Goal: Find contact information: Find contact information

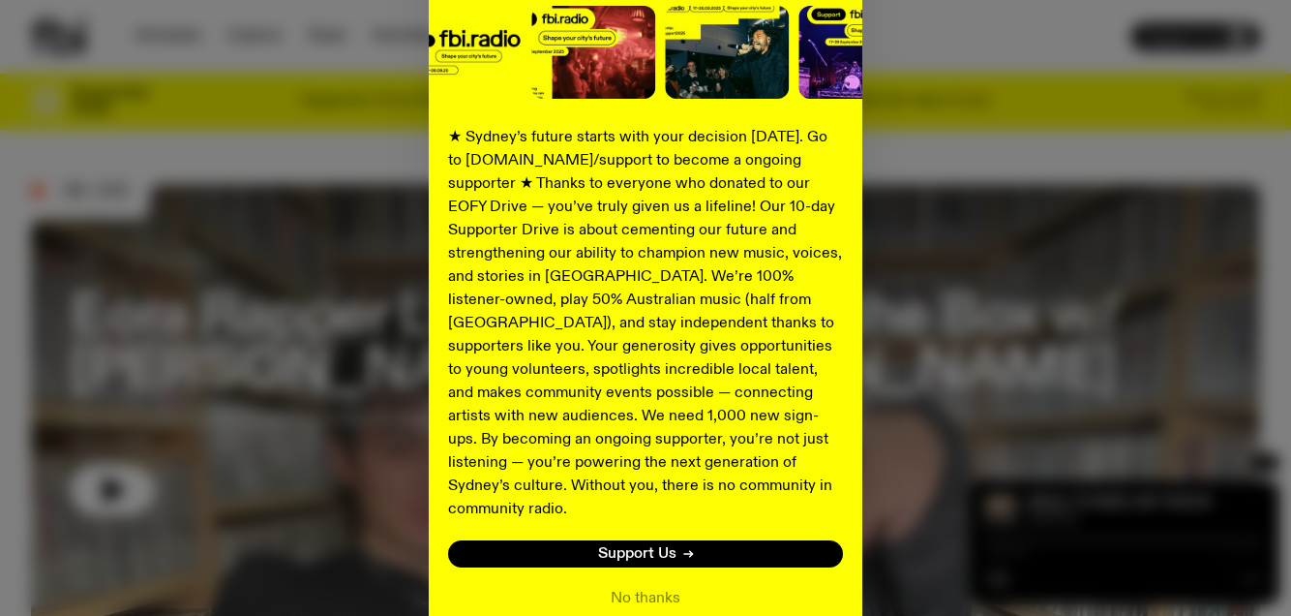
scroll to position [343, 0]
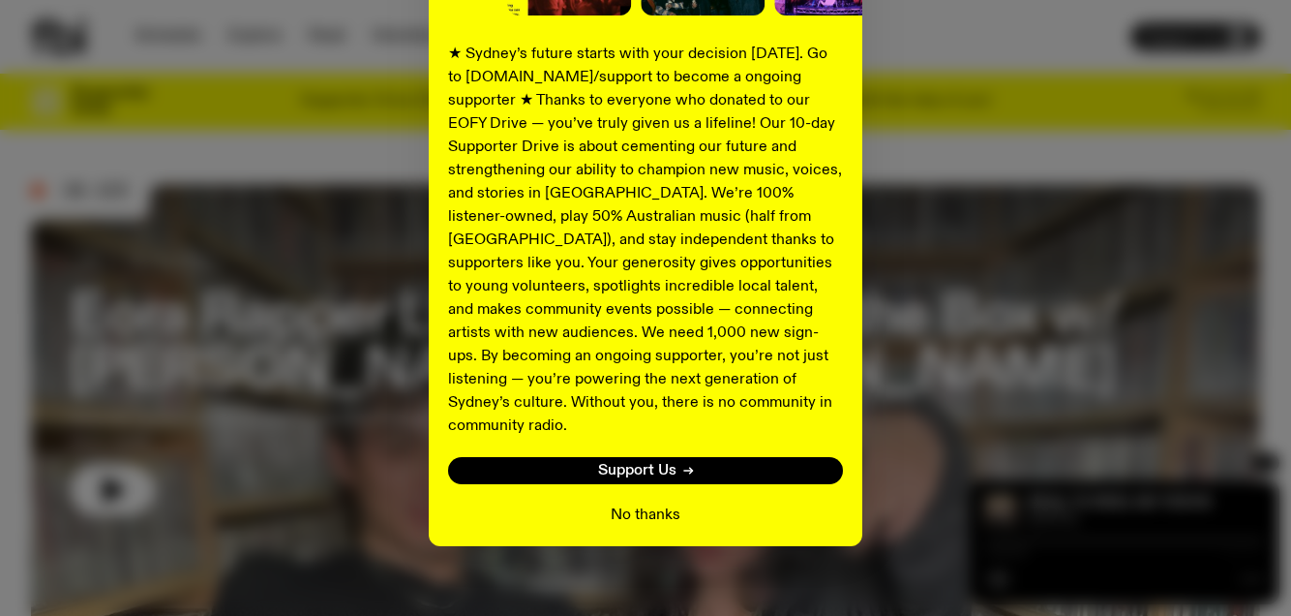
click at [644, 503] on button "No thanks" at bounding box center [646, 514] width 70 height 23
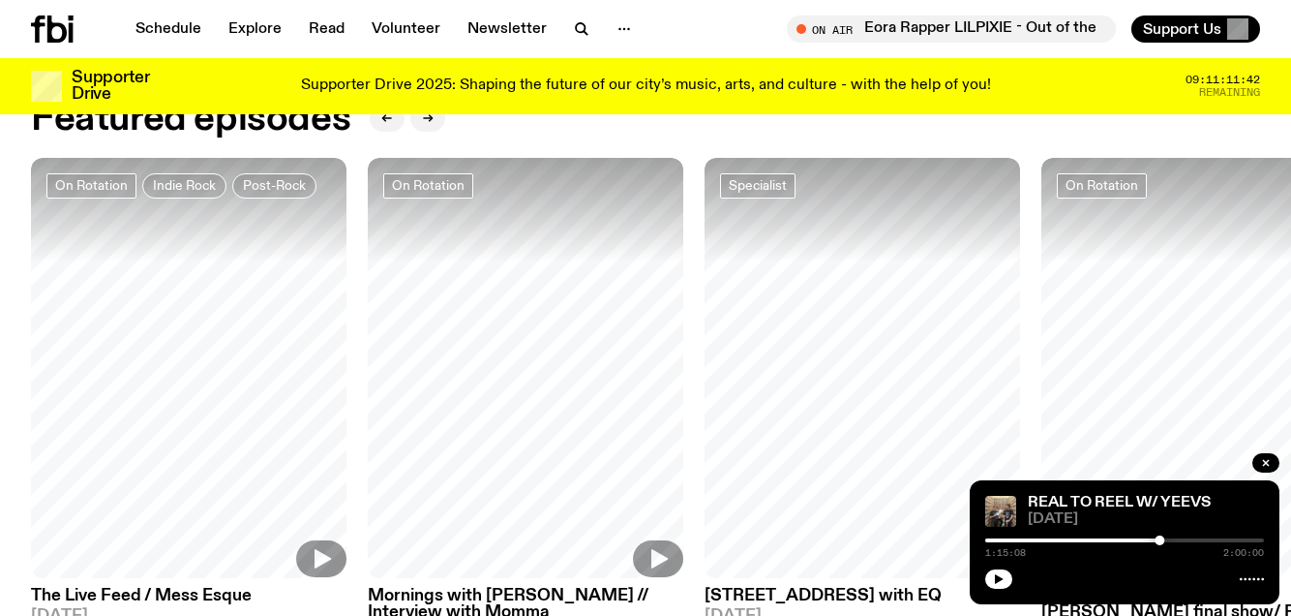
scroll to position [856, 0]
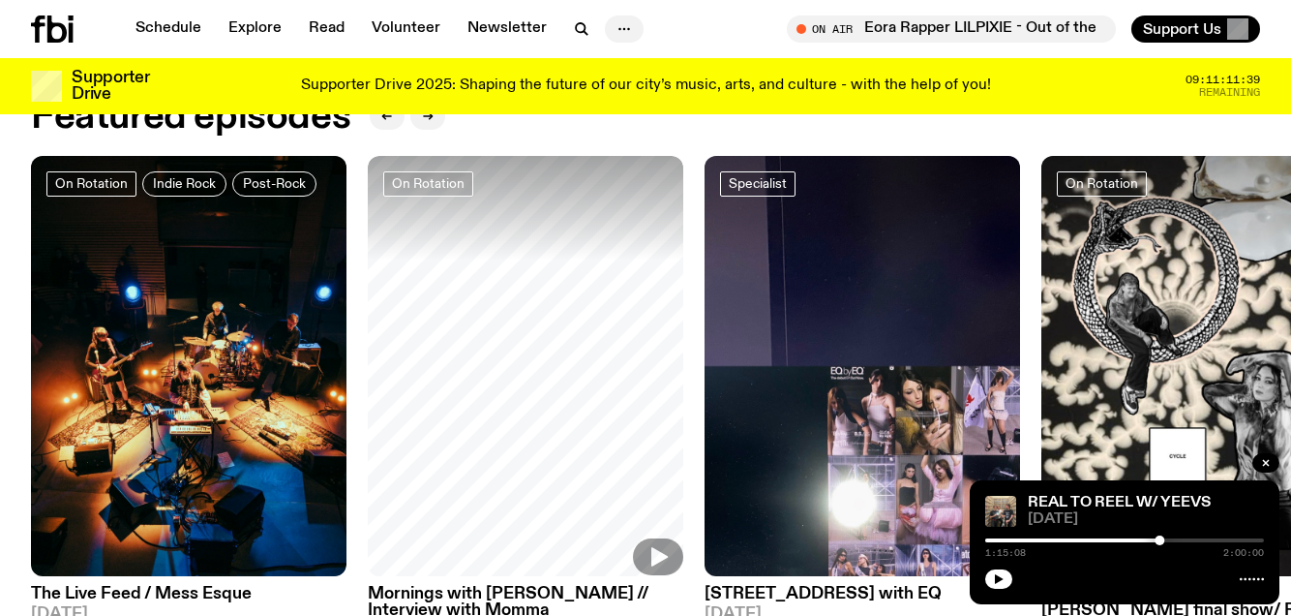
click at [620, 28] on icon "button" at bounding box center [624, 28] width 23 height 23
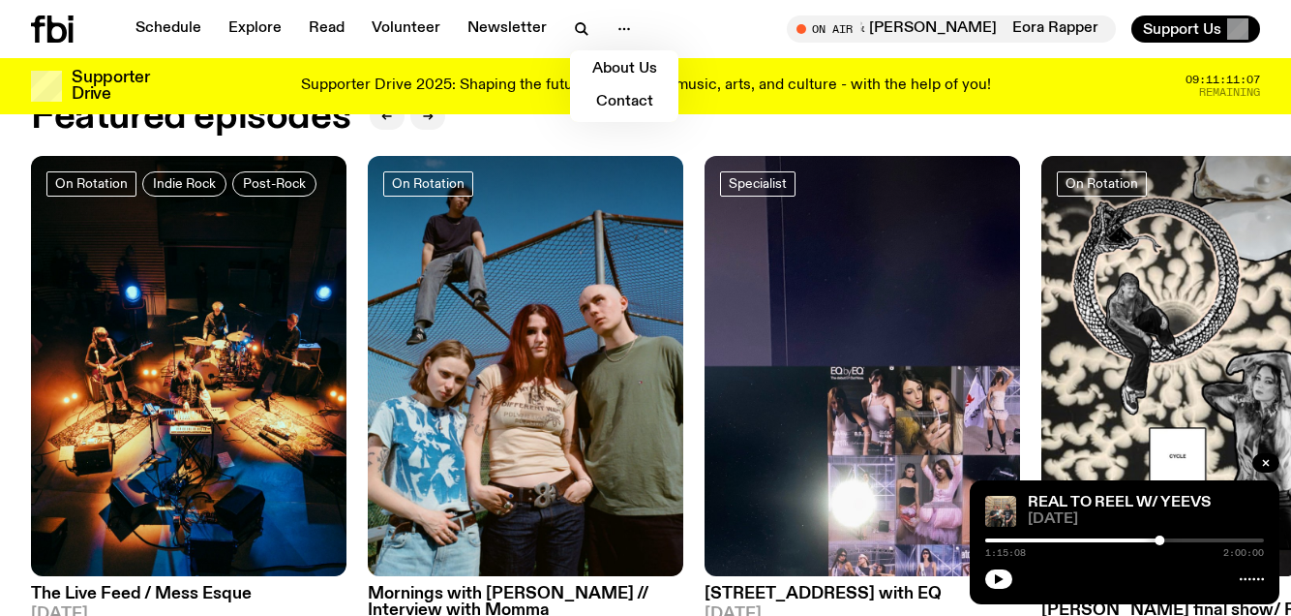
scroll to position [825, 0]
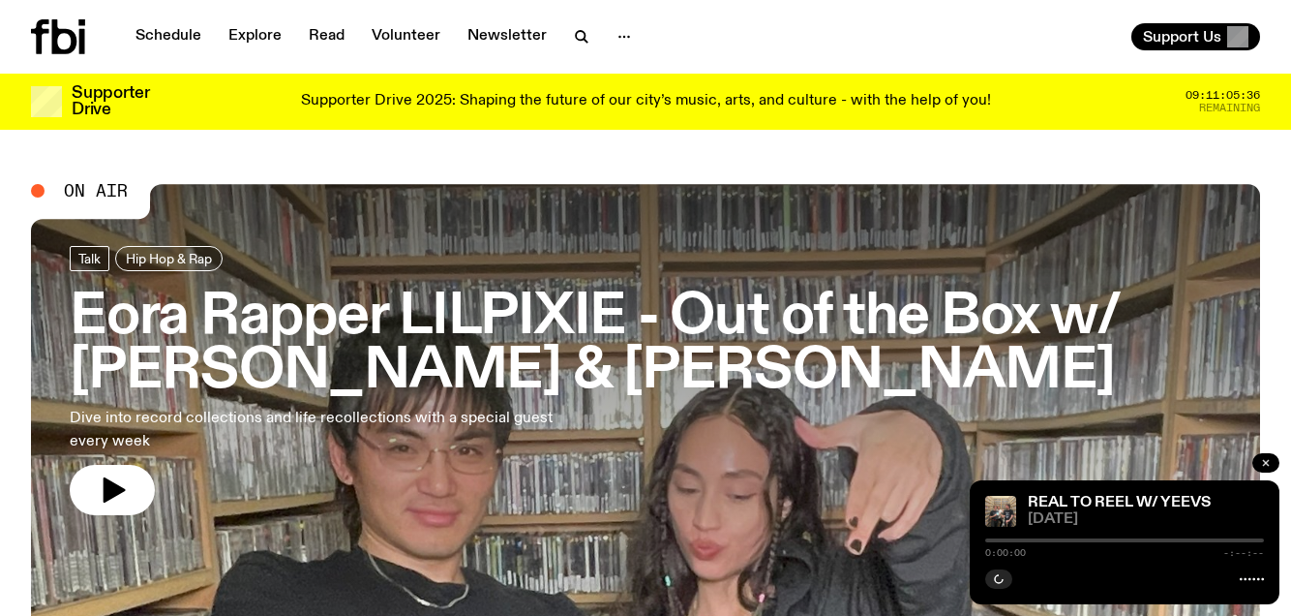
click at [1269, 464] on icon "button" at bounding box center [1266, 463] width 12 height 12
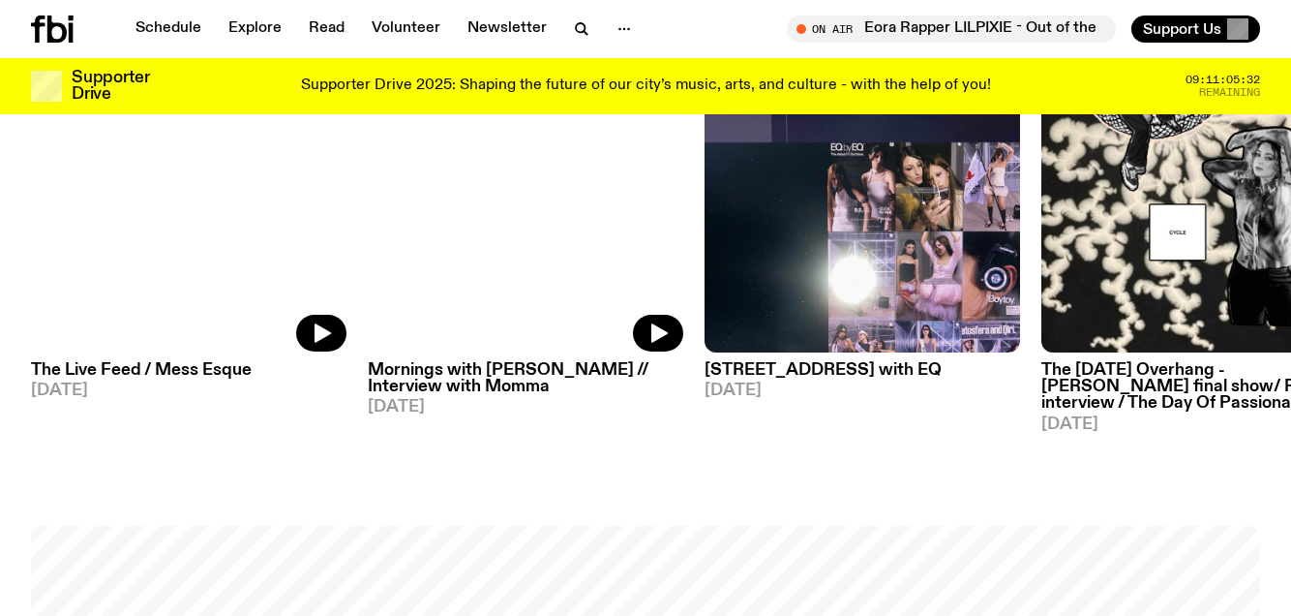
scroll to position [1082, 0]
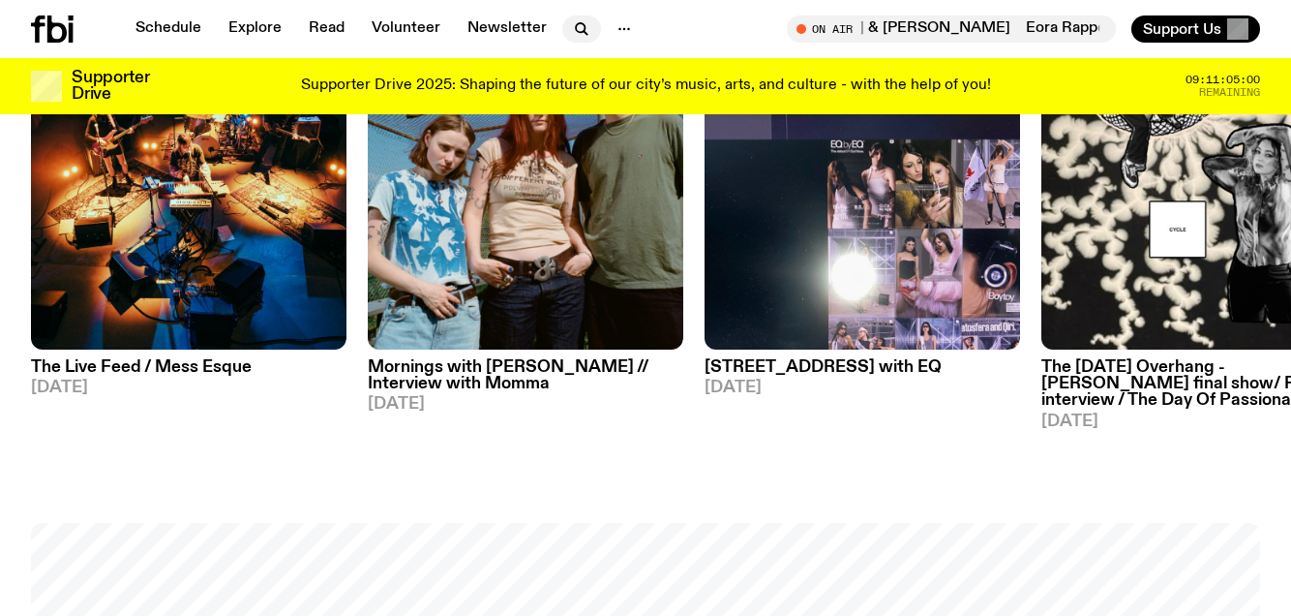
click at [584, 33] on icon "button" at bounding box center [586, 33] width 4 height 4
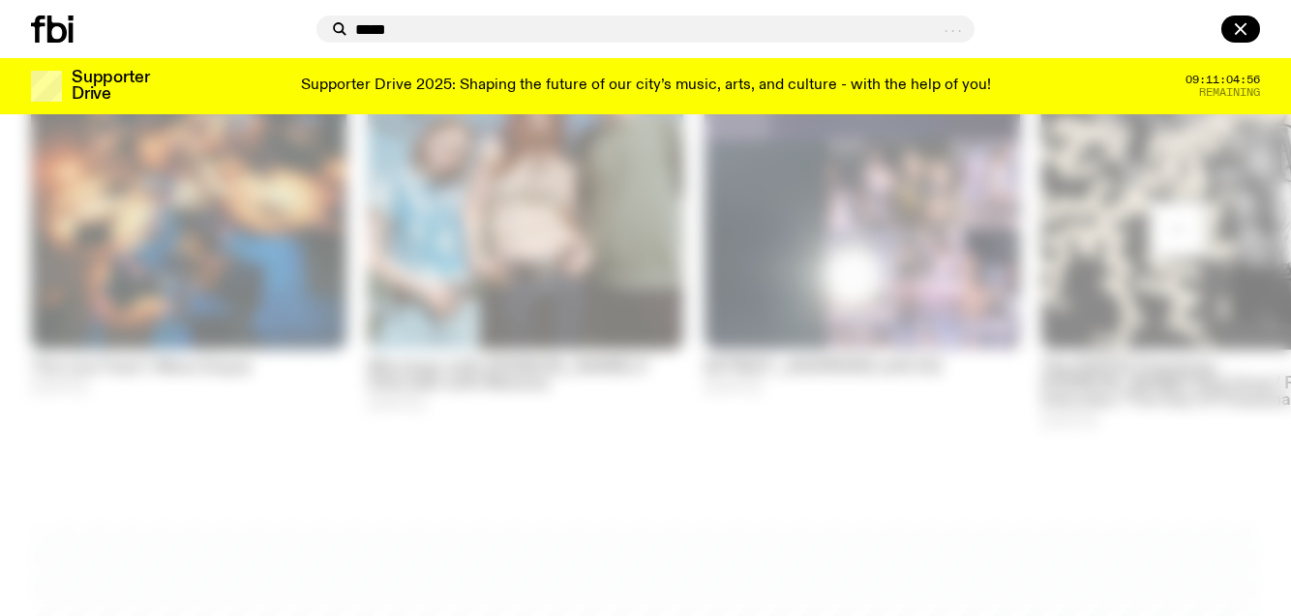
type input "******"
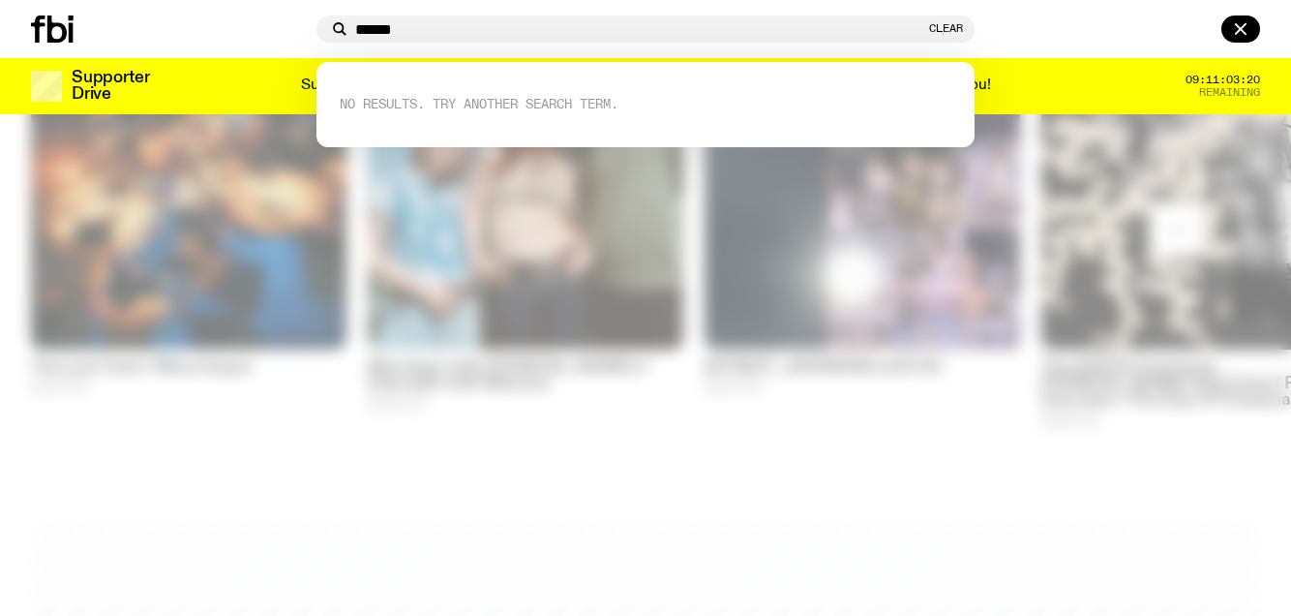
click at [417, 32] on input "******" at bounding box center [640, 29] width 570 height 16
click at [386, 27] on input "******" at bounding box center [640, 29] width 570 height 16
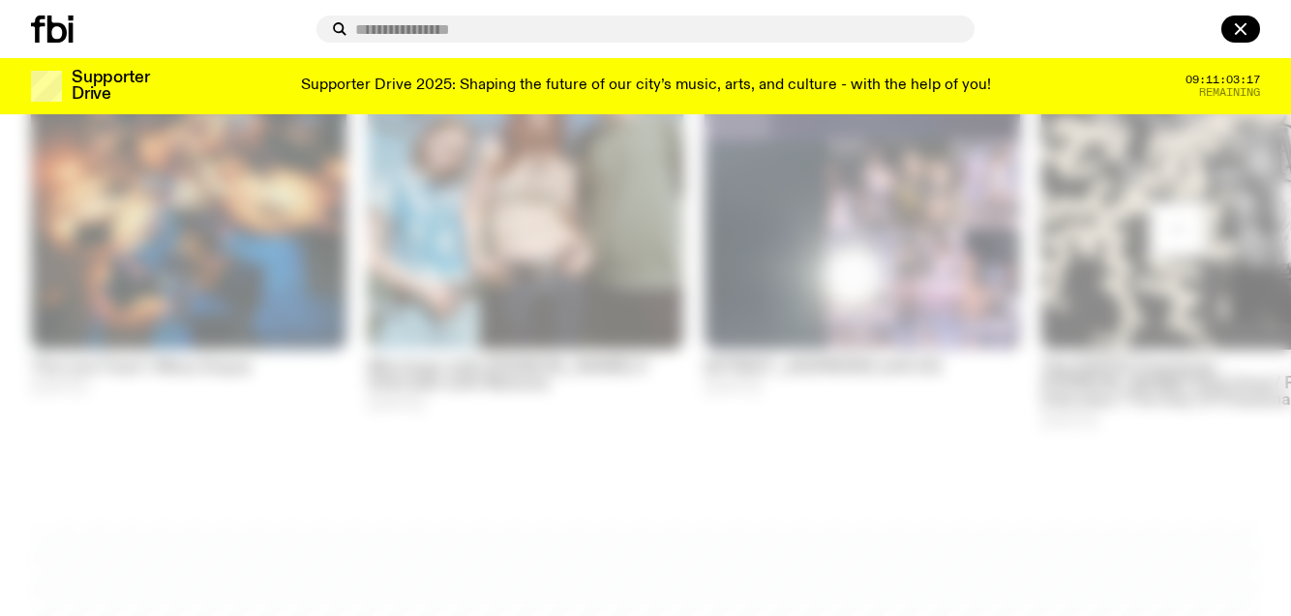
click at [58, 33] on icon at bounding box center [52, 28] width 43 height 27
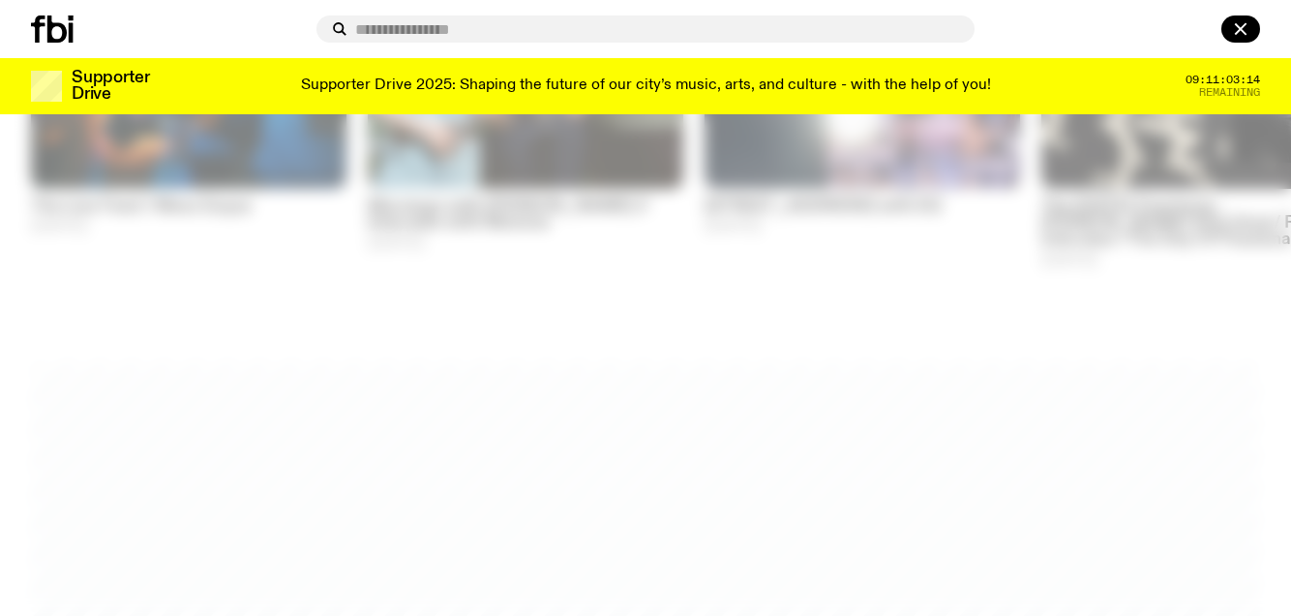
scroll to position [1283, 0]
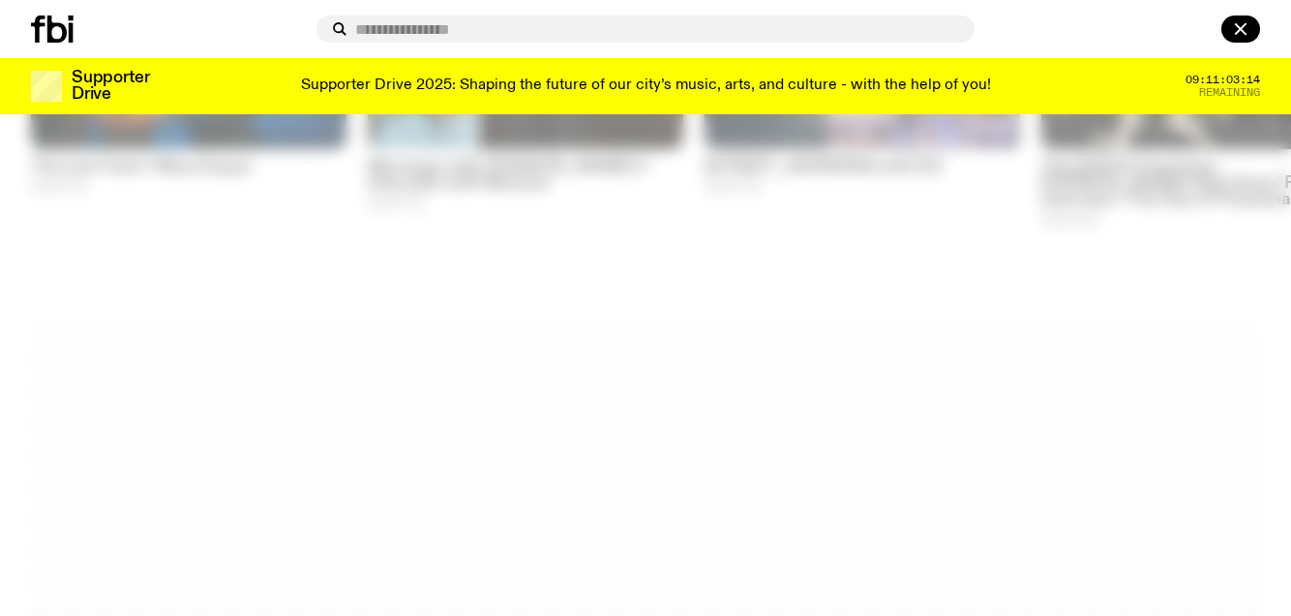
click at [137, 282] on div at bounding box center [645, 308] width 1291 height 616
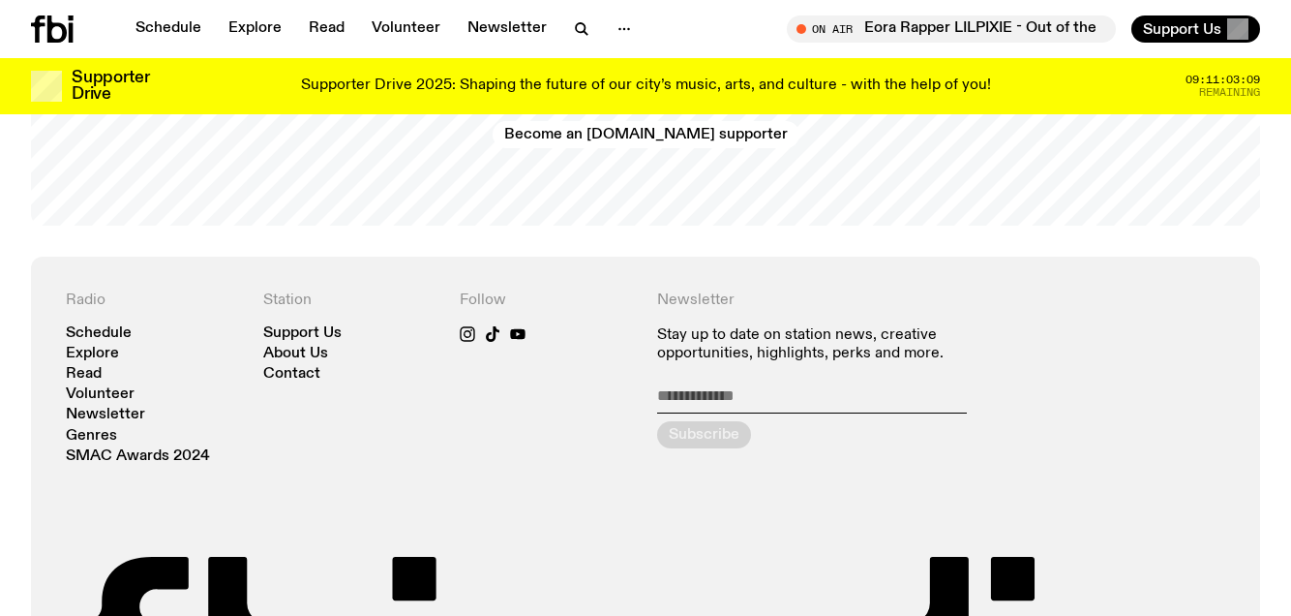
scroll to position [3989, 0]
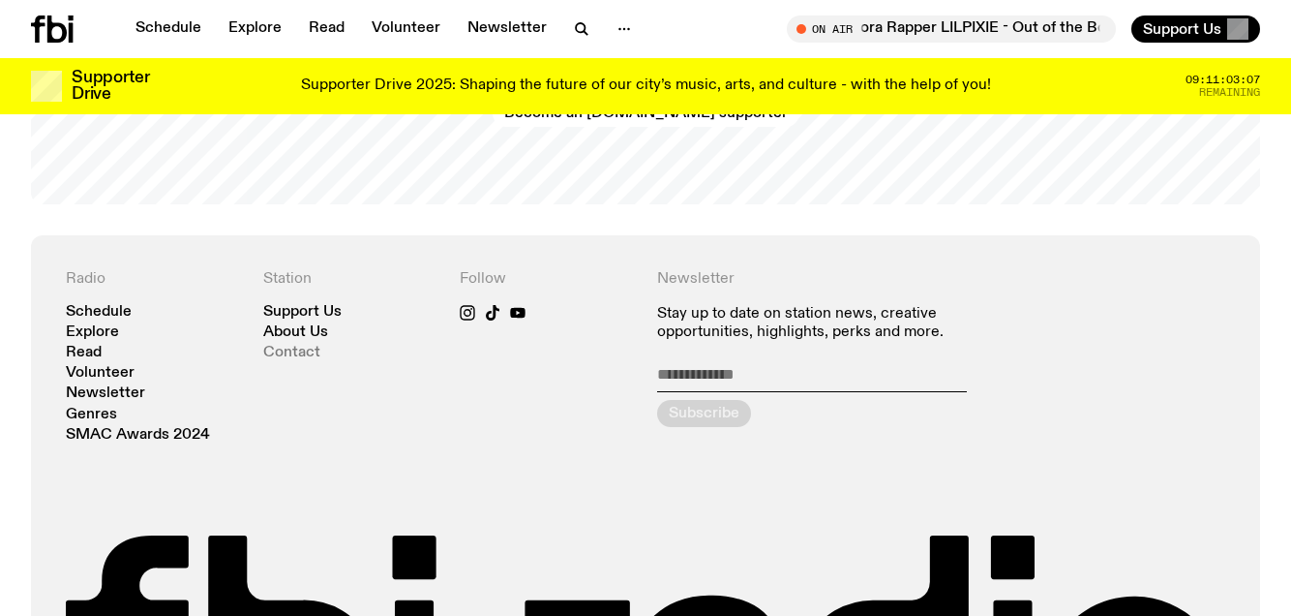
click at [277, 346] on link "Contact" at bounding box center [291, 353] width 57 height 15
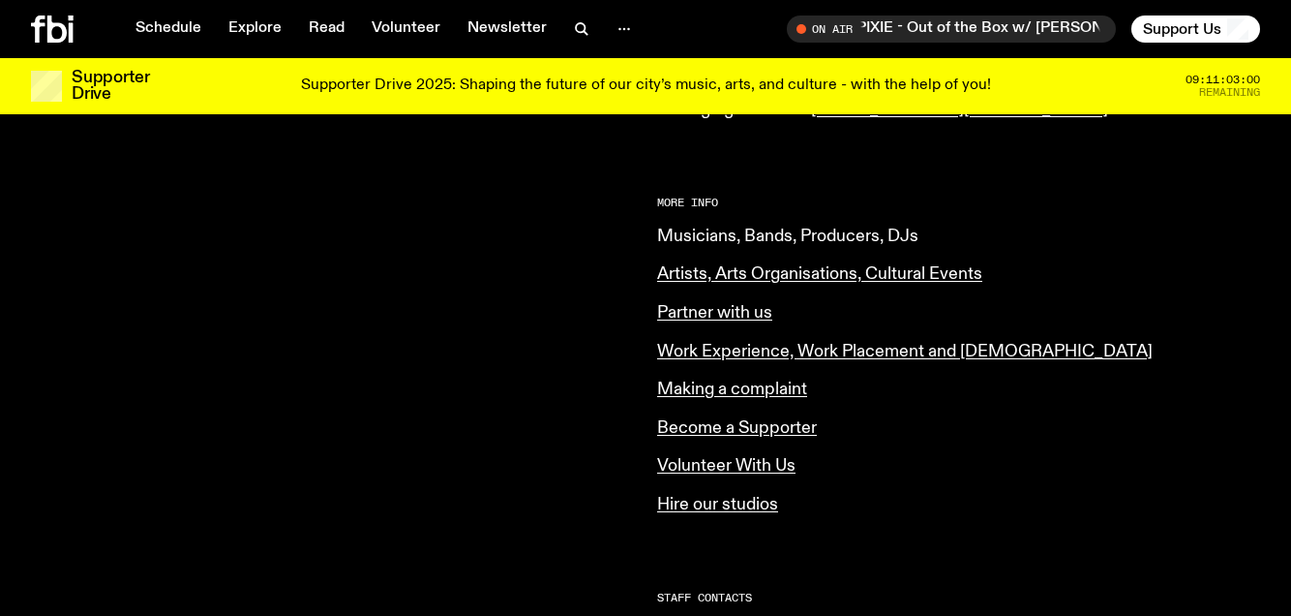
scroll to position [730, 0]
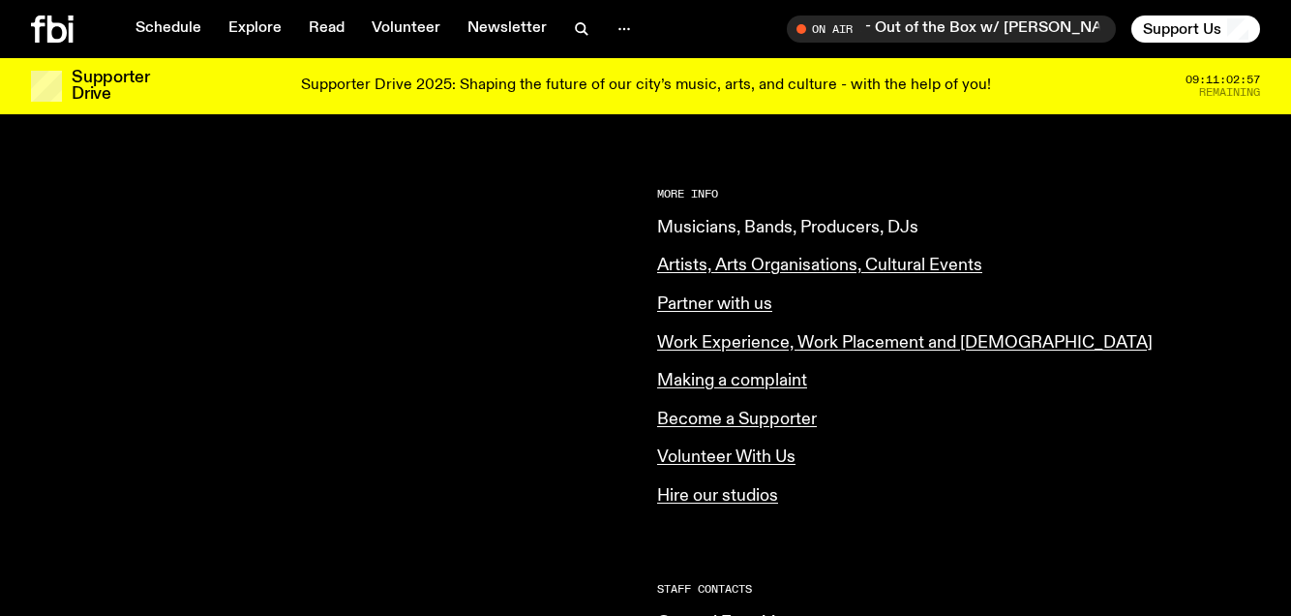
click at [780, 223] on link "Musicians, Bands, Producers, DJs" at bounding box center [787, 227] width 261 height 17
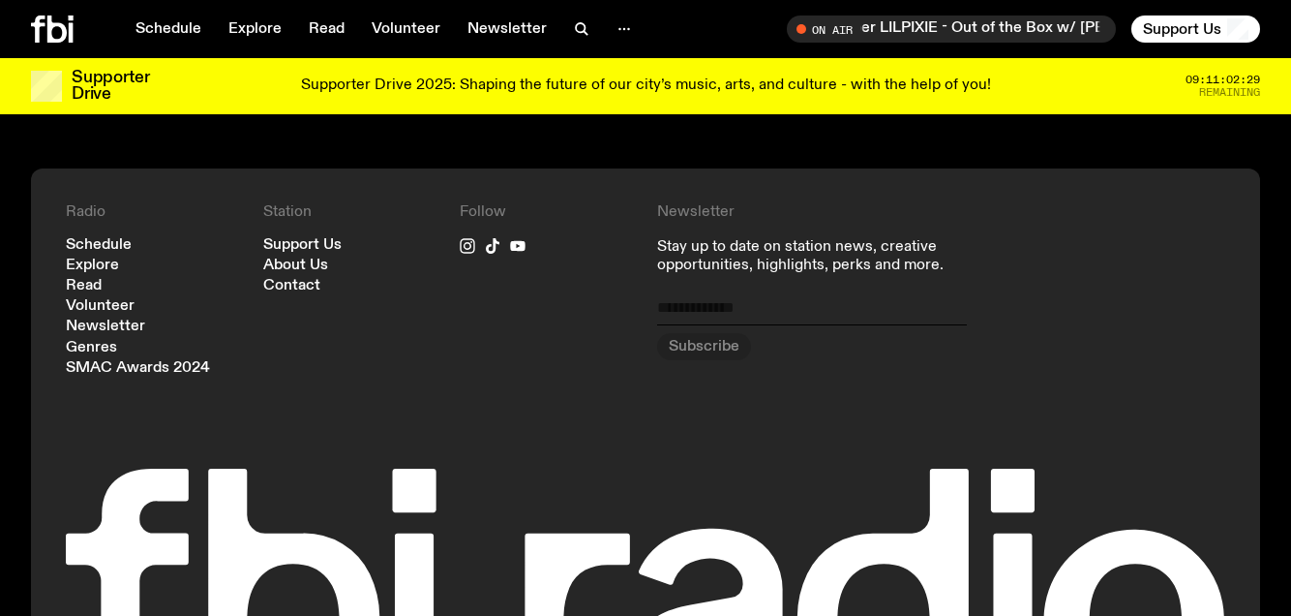
scroll to position [2200, 0]
